Goal: Task Accomplishment & Management: Manage account settings

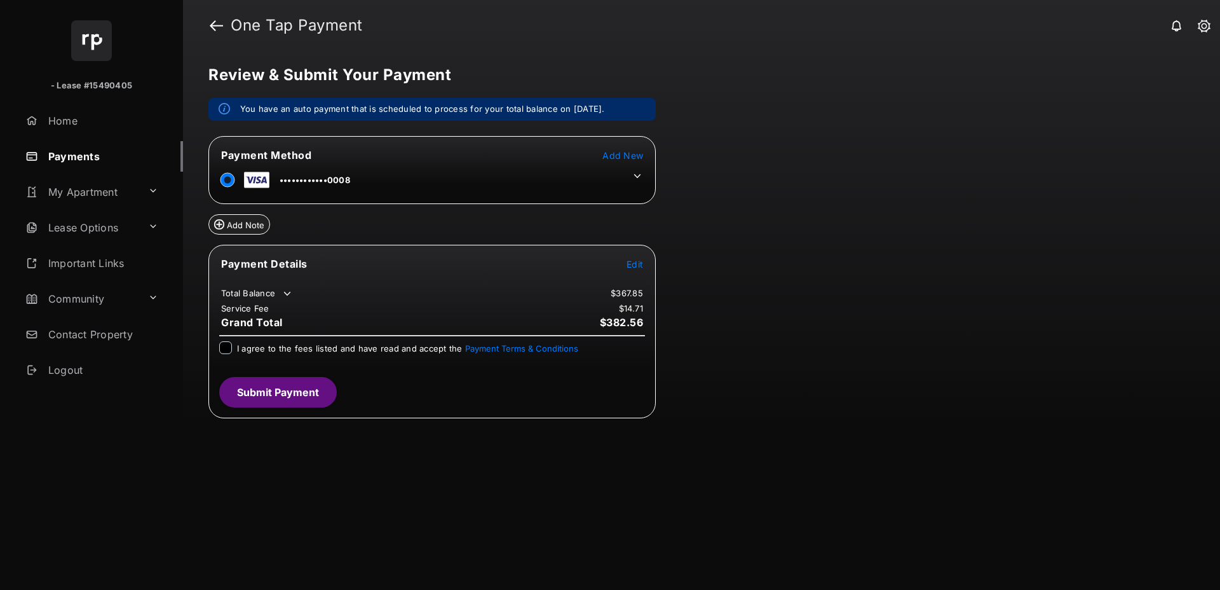
click at [1042, 260] on div "Review & Submit Your Payment You have an auto payment that is scheduled to proc…" at bounding box center [701, 320] width 1037 height 539
click at [706, 222] on div "Review & Submit Your Payment You have an auto payment that is scheduled to proc…" at bounding box center [701, 320] width 1037 height 539
click at [363, 489] on div "Review & Submit Your Payment You have an auto payment that is scheduled to proc…" at bounding box center [701, 320] width 1037 height 539
click at [873, 334] on div "Review & Submit Your Payment You have an auto payment that is scheduled to proc…" at bounding box center [701, 320] width 1037 height 539
click at [329, 228] on div "Add Note" at bounding box center [431, 219] width 447 height 31
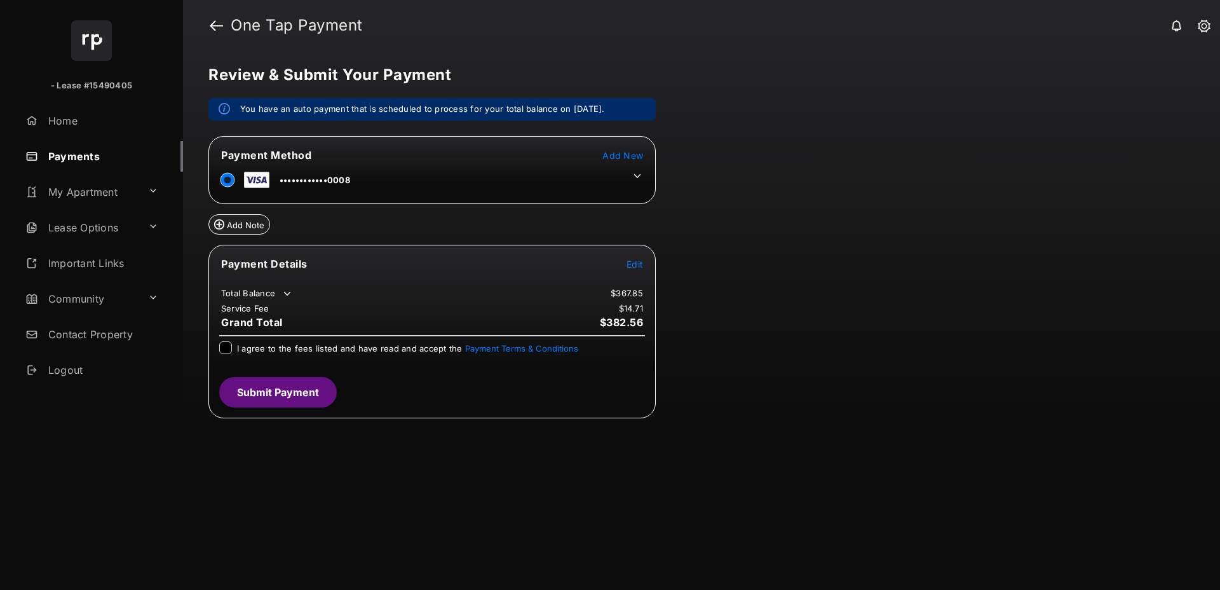
click at [329, 228] on div "Add Note" at bounding box center [431, 219] width 447 height 31
click at [103, 155] on link "Payments" at bounding box center [101, 156] width 163 height 31
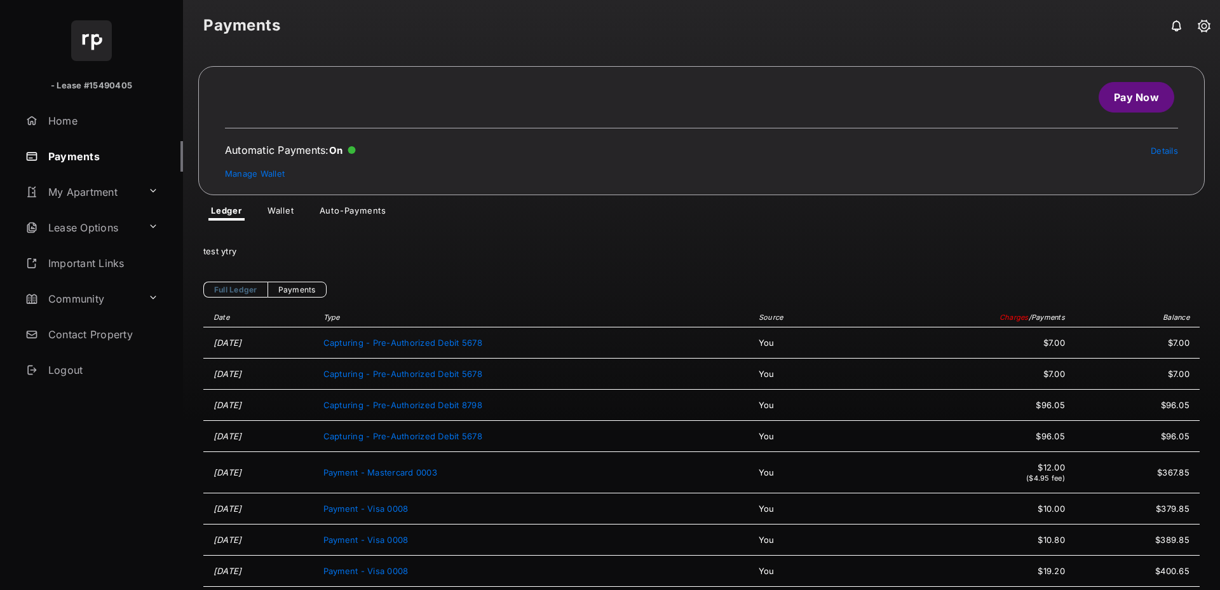
click at [276, 209] on link "Wallet" at bounding box center [280, 212] width 47 height 15
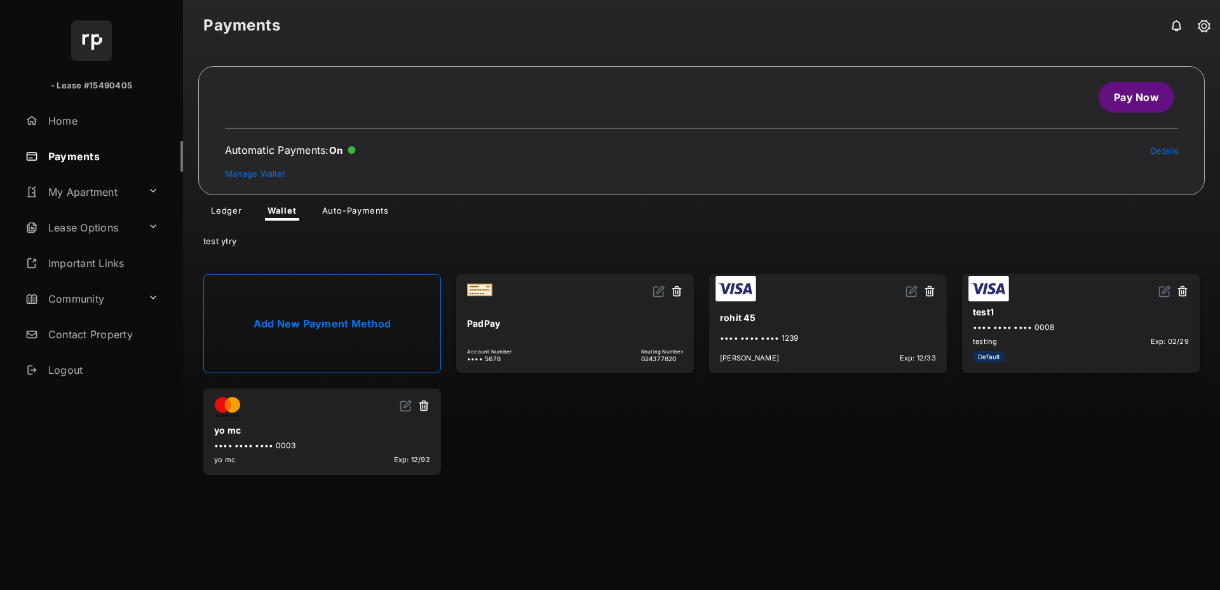
click at [750, 20] on h1 "Payments" at bounding box center [701, 25] width 997 height 15
click at [721, 242] on div "test ytry" at bounding box center [701, 239] width 1037 height 36
click at [790, 124] on article "Pay Now Automatic Payments : On Details Manage Wallet" at bounding box center [701, 130] width 1007 height 129
click at [786, 226] on div "test ytry" at bounding box center [701, 239] width 1037 height 36
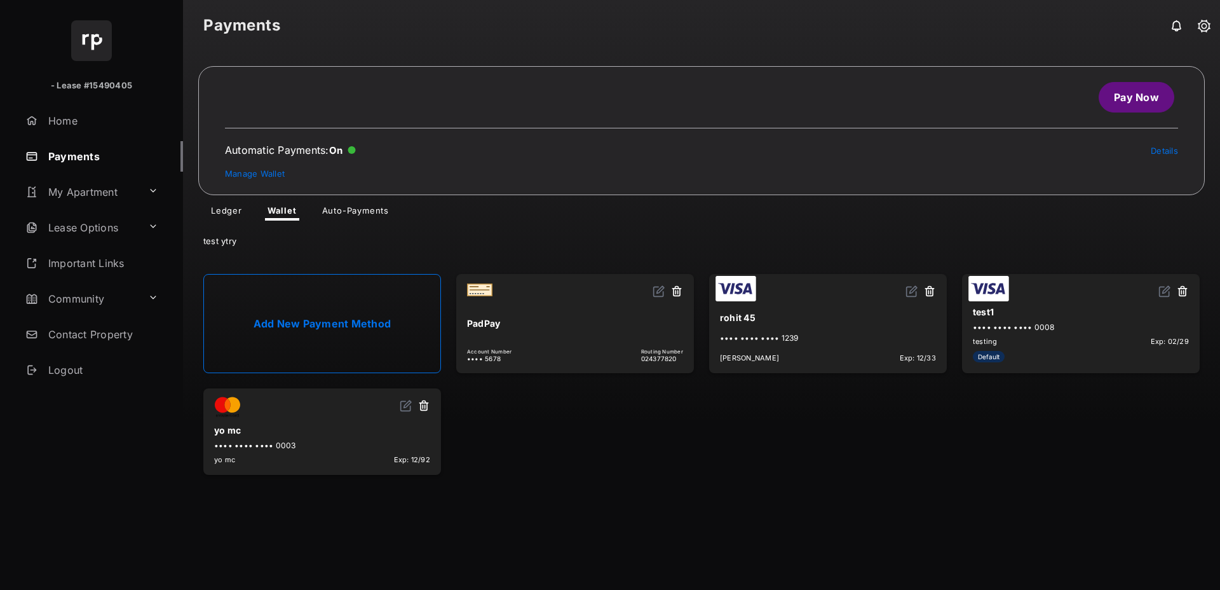
click at [568, 442] on ul "Add New Payment Method PadPay Account Number •••• 5678 Routing Number [FINANCIA…" at bounding box center [702, 374] width 1012 height 216
click at [652, 208] on ul "Ledger Wallet Auto-Payments" at bounding box center [701, 212] width 1007 height 15
click at [716, 207] on ul "Ledger Wallet Auto-Payments" at bounding box center [701, 212] width 1007 height 15
click at [770, 233] on div "test ytry" at bounding box center [701, 239] width 1037 height 36
click at [739, 226] on div "test ytry" at bounding box center [701, 239] width 1037 height 36
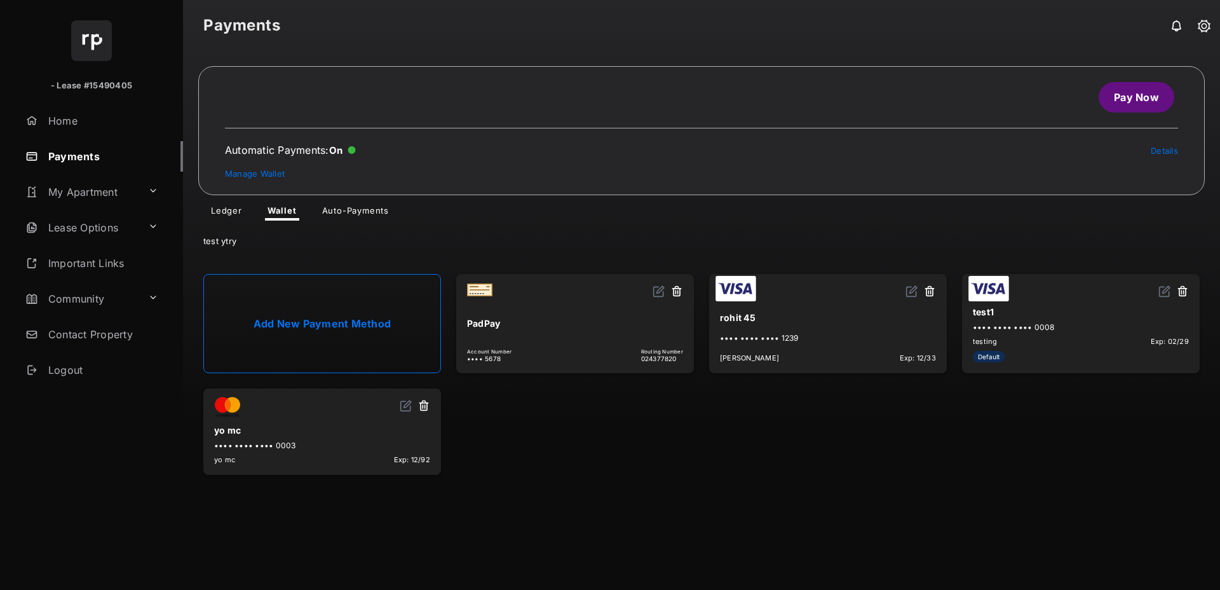
click at [738, 227] on div "test ytry" at bounding box center [701, 239] width 1037 height 36
click at [750, 67] on article "Pay Now Automatic Payments : On Details Manage Wallet" at bounding box center [701, 130] width 1007 height 129
click at [739, 44] on header "Payments" at bounding box center [701, 25] width 1037 height 51
click at [605, 243] on div "test ytry" at bounding box center [701, 239] width 1037 height 36
click at [418, 243] on div "test ytry" at bounding box center [701, 239] width 1037 height 36
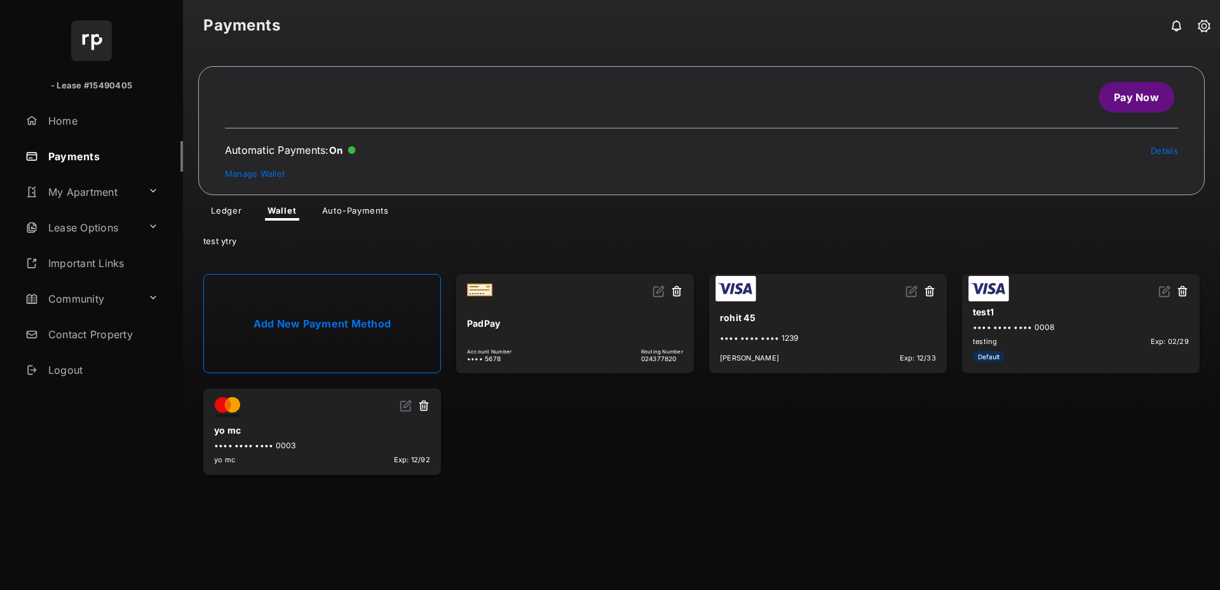
click at [567, 346] on div "Account Number •••• 5678 Routing Number [FINANCIAL_ID]" at bounding box center [575, 352] width 216 height 19
click at [548, 338] on div "PadPay Account Number •••• 5678 Routing Number [FINANCIAL_ID]" at bounding box center [575, 323] width 238 height 99
click at [657, 291] on img at bounding box center [659, 291] width 13 height 13
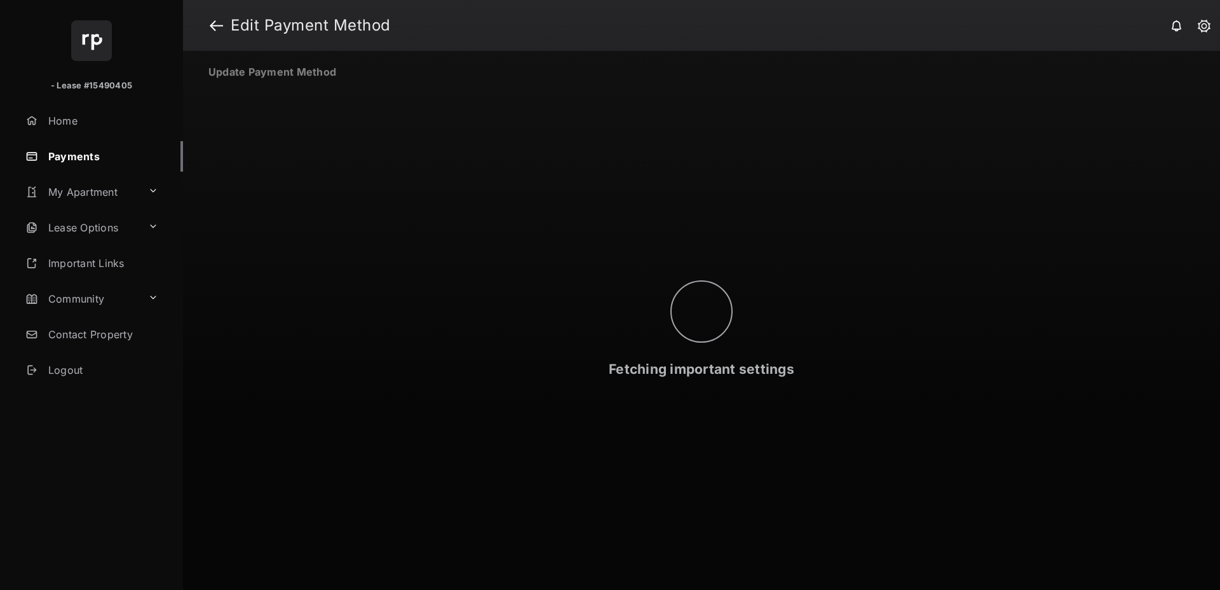
select select "**"
